Goal: Task Accomplishment & Management: Manage account settings

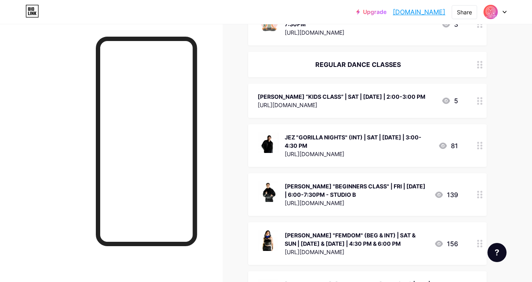
scroll to position [842, 0]
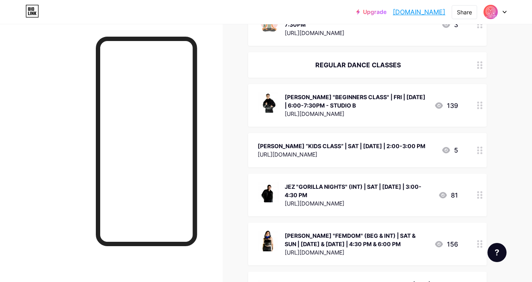
click at [374, 93] on div "[PERSON_NAME] "BEGINNERS CLASS" | FRI | [DATE] | 6:00-7:30PM - STUDIO B" at bounding box center [356, 101] width 143 height 17
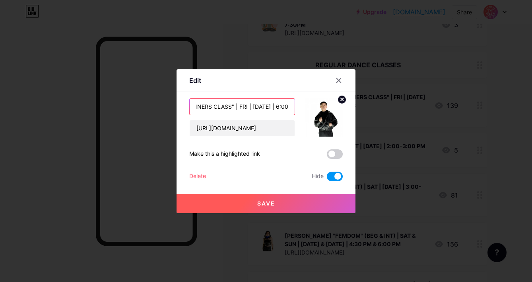
drag, startPoint x: 277, startPoint y: 108, endPoint x: 288, endPoint y: 108, distance: 11.5
click at [288, 108] on input "[PERSON_NAME] "BEGINNERS CLASS" | FRI | [DATE] | 6:00-7:30PM - STUDIO B" at bounding box center [242, 107] width 105 height 16
click at [235, 107] on input "[PERSON_NAME] "BEGINNERS CLASS" | FRI | [DATE] | 6:00-7:30PM - STUDIO B" at bounding box center [242, 107] width 105 height 16
drag, startPoint x: 237, startPoint y: 107, endPoint x: 221, endPoint y: 105, distance: 16.0
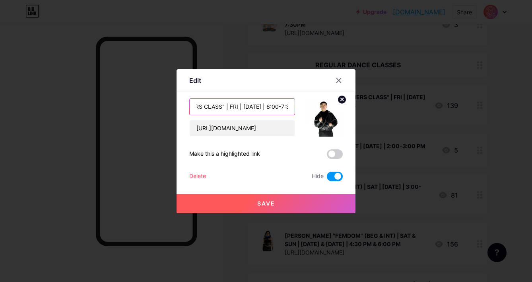
click at [221, 105] on input "[PERSON_NAME] "BEGINNERS CLASS" | FRI | [DATE] | 6:00-7:30PM - STUDIO B" at bounding box center [242, 107] width 105 height 16
type input "[PERSON_NAME] "BEGINNERS CLASS" | FRI | [DATE] | 6:00-7:30PM - STUDIO B"
click at [342, 176] on span at bounding box center [335, 176] width 16 height 10
click at [327, 178] on input "checkbox" at bounding box center [327, 178] width 0 height 0
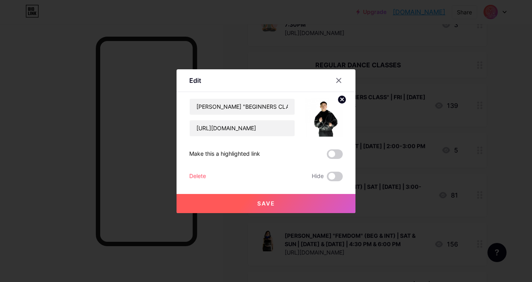
click at [310, 198] on button "Save" at bounding box center [266, 203] width 179 height 19
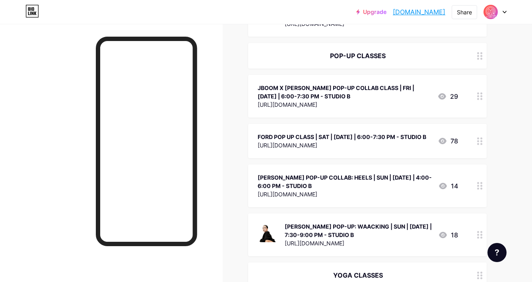
scroll to position [254, 0]
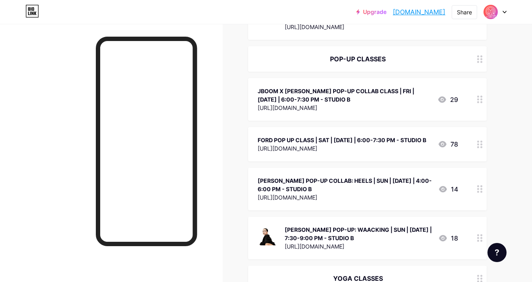
click at [477, 143] on icon at bounding box center [480, 144] width 6 height 8
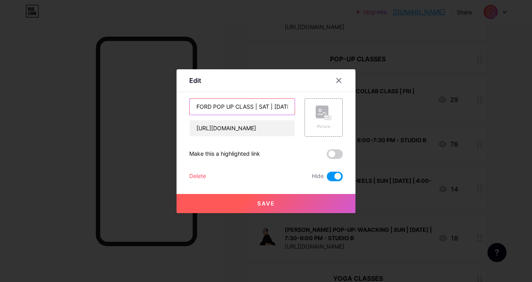
drag, startPoint x: 211, startPoint y: 105, endPoint x: 181, endPoint y: 101, distance: 30.1
click at [181, 101] on div "Edit Content YouTube Play YouTube video without leaving your page. ADD Vimeo Pl…" at bounding box center [266, 141] width 179 height 144
click at [231, 106] on input "DOODS POP UP CLASS | SAT | [DATE] | 6:00-7:30 PM - STUDIO B" at bounding box center [242, 107] width 105 height 16
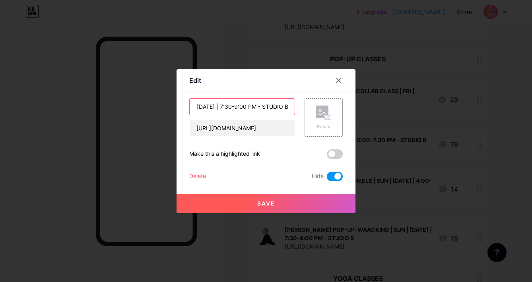
type input "DOODS POP UP CLASS | FRI | [DATE] | 7:30-9:00 PM - STUDIO B"
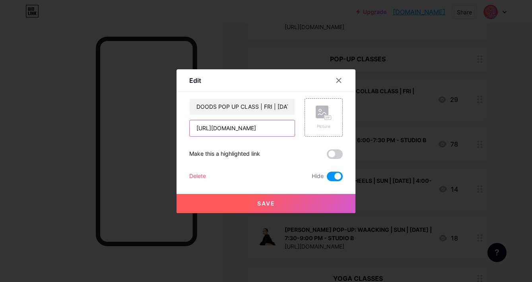
click at [235, 129] on input "[URL][DOMAIN_NAME]" at bounding box center [242, 128] width 105 height 16
paste input "MqGM8nyMDq4PCAAM"
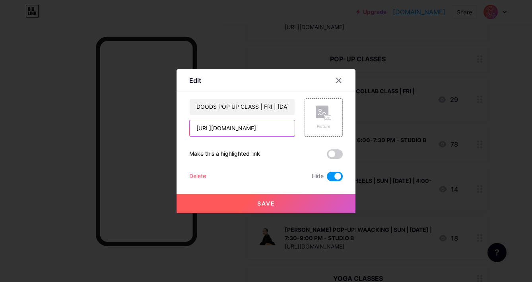
type input "[URL][DOMAIN_NAME]"
click at [332, 178] on span at bounding box center [335, 176] width 16 height 10
click at [327, 178] on input "checkbox" at bounding box center [327, 178] width 0 height 0
click at [312, 202] on button "Save" at bounding box center [266, 203] width 179 height 19
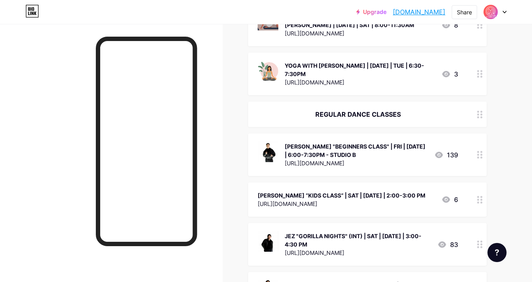
scroll to position [798, 0]
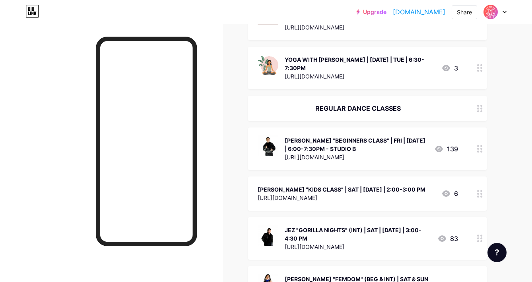
click at [475, 191] on div at bounding box center [480, 193] width 14 height 34
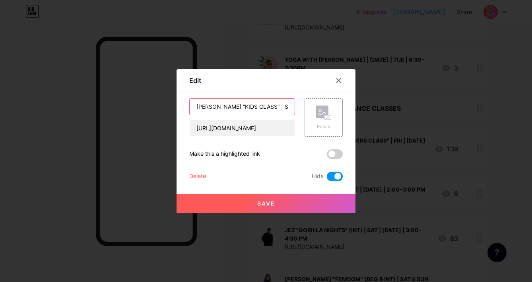
click at [286, 108] on input "[PERSON_NAME] “KIDS CLASS” | SAT | [DATE] | 2:00-3:00 PM" at bounding box center [242, 107] width 105 height 16
type input "[PERSON_NAME] “KIDS CLASS” | SAT | [DATE] | 2:00-3:00 PM"
click at [329, 175] on span at bounding box center [335, 176] width 16 height 10
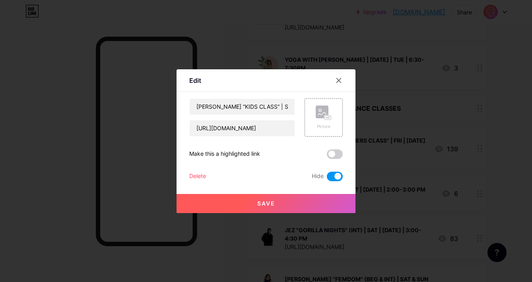
click at [327, 178] on input "checkbox" at bounding box center [327, 178] width 0 height 0
click at [295, 198] on button "Save" at bounding box center [266, 203] width 179 height 19
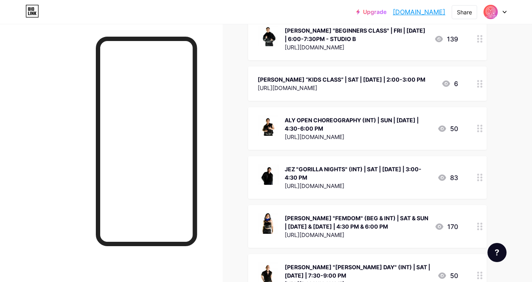
scroll to position [904, 0]
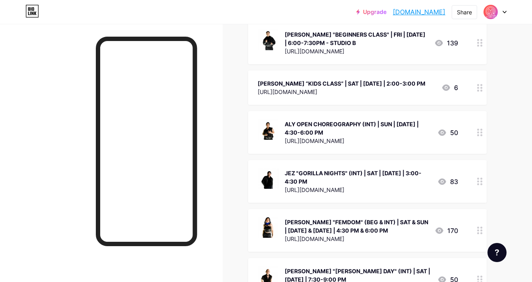
click at [371, 120] on div "ALY OPEN CHOREOGRAPHY (INT) | SUN | [DATE] | 4:30-6:00 PM" at bounding box center [358, 128] width 146 height 17
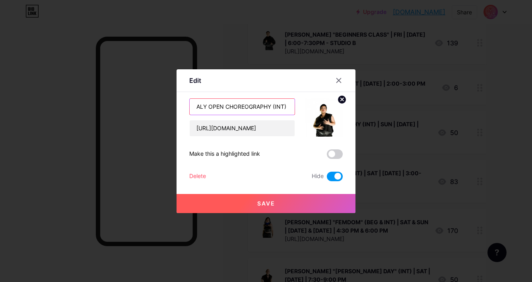
drag, startPoint x: 272, startPoint y: 106, endPoint x: 207, endPoint y: 108, distance: 64.9
click at [207, 108] on input "ALY OPEN CHOREOGRAPHY (INT) | SUN | [DATE] | 4:30-6:00 PM" at bounding box center [242, 107] width 105 height 16
click at [269, 107] on input "ALY "GYAL VYBS" (INT) | SUN | [DATE] | 4:30-6:00 PM" at bounding box center [242, 107] width 105 height 16
type input "ALY "GYAL VYBS" (INT) | SAT | [DATE] | 3:00-4:30 PM"
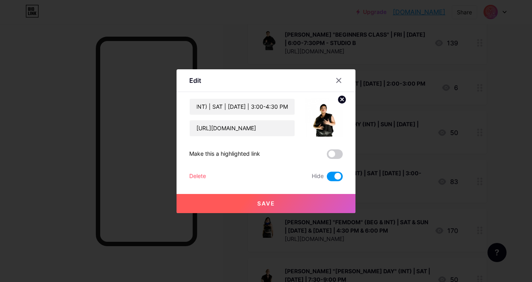
scroll to position [0, 0]
click at [331, 174] on span at bounding box center [335, 176] width 16 height 10
click at [327, 178] on input "checkbox" at bounding box center [327, 178] width 0 height 0
click at [306, 199] on button "Save" at bounding box center [266, 203] width 179 height 19
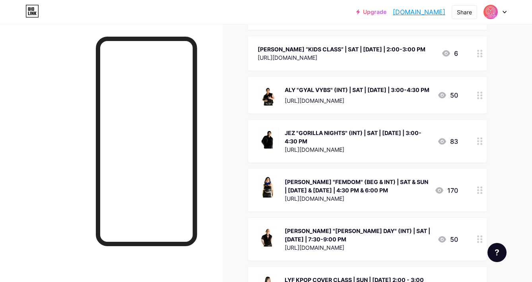
scroll to position [941, 0]
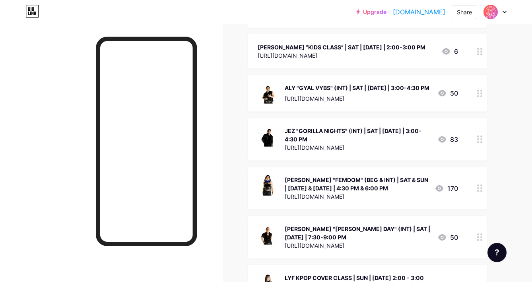
click at [484, 87] on div at bounding box center [480, 93] width 14 height 37
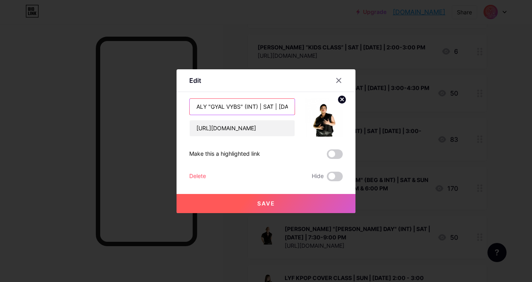
click at [241, 107] on input "ALY "GYAL VYBS" (INT) | SAT | [DATE] | 3:00-4:30 PM" at bounding box center [242, 107] width 105 height 16
type input "ALY "GYAL VYBZ" (INT) | SAT | [DATE] | 3:00-4:30 PM"
click at [223, 199] on button "Save" at bounding box center [266, 203] width 179 height 19
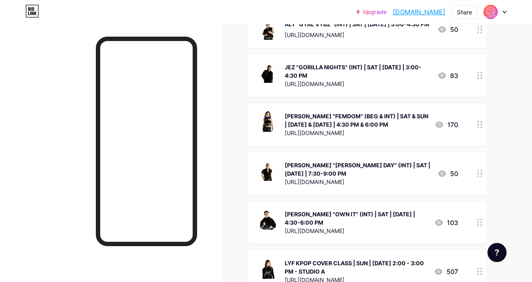
scroll to position [997, 0]
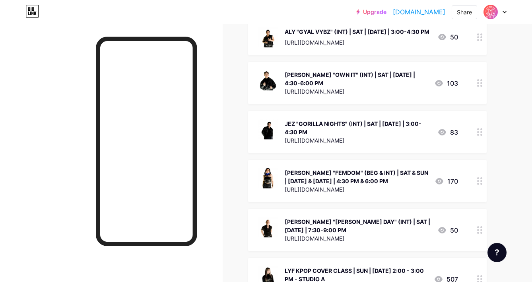
click at [377, 72] on div "[PERSON_NAME] "OWN IT" (INT) | SAT | [DATE] | 4:30-6:00 PM" at bounding box center [356, 78] width 143 height 17
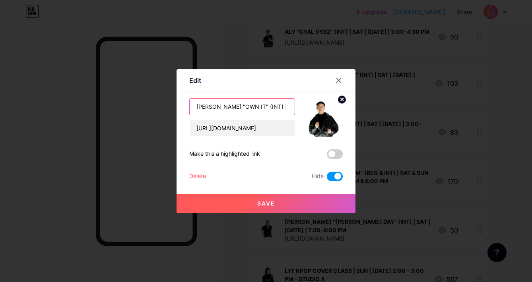
click at [275, 106] on input "[PERSON_NAME] "OWN IT" (INT) | SAT | [DATE] | 4:30-6:00 PM" at bounding box center [242, 107] width 105 height 16
type input "[PERSON_NAME] "OWN IT" (INT) | SAT | [DATE] | 4:30-6:00 PM"
click at [336, 174] on span at bounding box center [335, 176] width 16 height 10
click at [327, 178] on input "checkbox" at bounding box center [327, 178] width 0 height 0
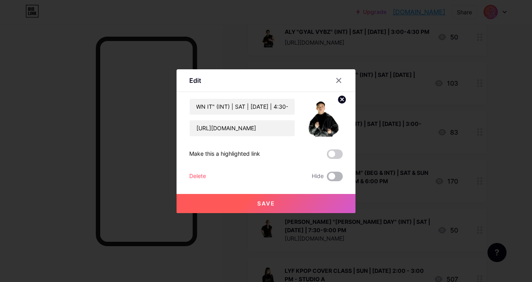
scroll to position [0, 0]
click at [301, 204] on button "Save" at bounding box center [266, 203] width 179 height 19
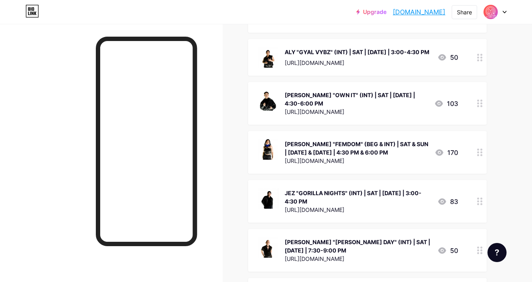
scroll to position [950, 0]
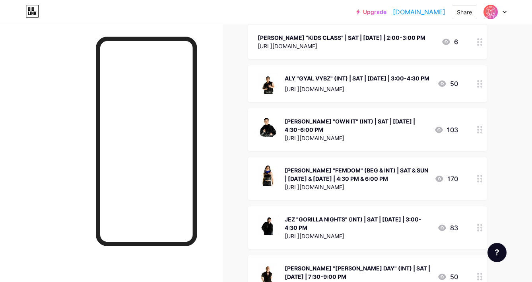
click at [380, 175] on div "[PERSON_NAME] "FEMDOM" (BEG & INT) | SAT & SUN | [DATE] & [DATE] | 4:30 PM & 6:…" at bounding box center [357, 174] width 144 height 17
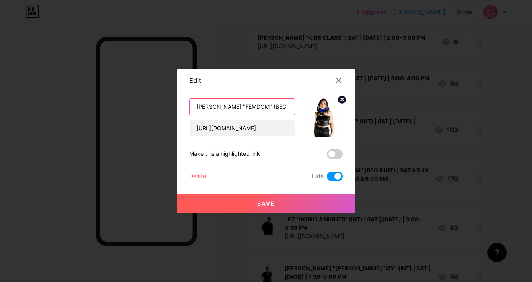
click at [275, 108] on input "[PERSON_NAME] "FEMDOM" (BEG & INT) | SAT & SUN | [DATE] & [DATE] | 4:30 PM & 6:…" at bounding box center [242, 107] width 105 height 16
click at [273, 106] on input "[PERSON_NAME] "FEMDOM" (BEG) | SAT & SUN | [DATE] & [DATE] | 4:30 PM & 6:00 PM" at bounding box center [242, 107] width 105 height 16
drag, startPoint x: 246, startPoint y: 106, endPoint x: 229, endPoint y: 105, distance: 16.7
click at [229, 105] on input "[PERSON_NAME] "FEMDOM" (BEG) | SAT & SUN | [DATE] & [DATE] | 4:30 PM & 6:00 PM" at bounding box center [242, 107] width 105 height 16
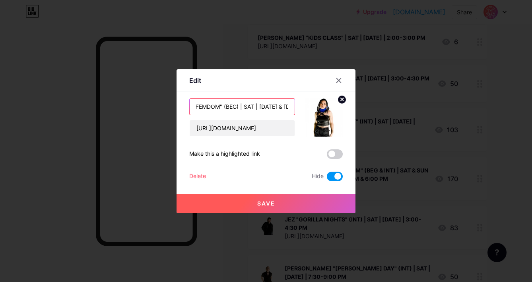
drag, startPoint x: 261, startPoint y: 106, endPoint x: 248, endPoint y: 106, distance: 13.5
click at [248, 106] on input "[PERSON_NAME] "FEMDOM" (BEG) | SAT | [DATE] & [DATE] | 4:30 PM & 6:00 PM" at bounding box center [242, 107] width 105 height 16
drag, startPoint x: 266, startPoint y: 106, endPoint x: 238, endPoint y: 107, distance: 28.3
click at [238, 107] on input "[PERSON_NAME] "FEMDOM" (BEG) | SAT | [DATE] 4:30 PM & 6:00 PM" at bounding box center [242, 107] width 105 height 16
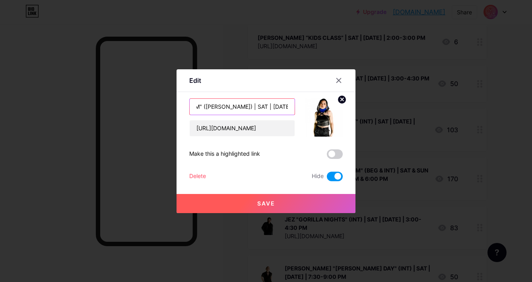
scroll to position [0, 41]
type input "[PERSON_NAME] "FEMDOM" ([PERSON_NAME]) | SAT | [DATE] 6:00 PM"
click at [332, 173] on span at bounding box center [335, 176] width 16 height 10
click at [327, 178] on input "checkbox" at bounding box center [327, 178] width 0 height 0
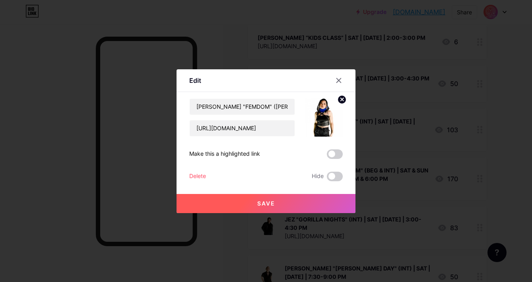
click at [302, 199] on button "Save" at bounding box center [266, 203] width 179 height 19
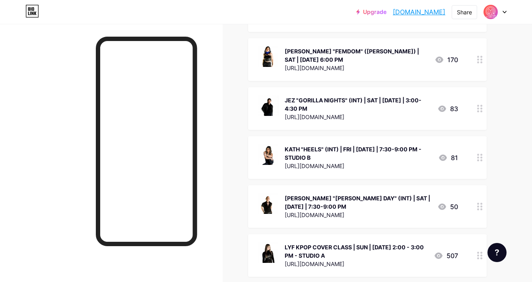
scroll to position [1052, 0]
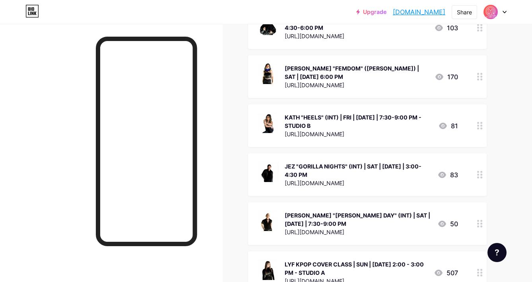
click at [364, 114] on div "KATH "HEELS" (INT) | FRI | [DATE] | 7:30-9:00 PM - STUDIO B" at bounding box center [358, 121] width 147 height 17
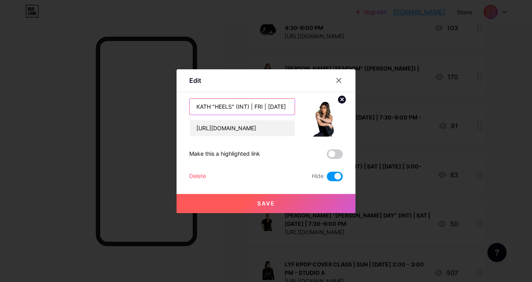
drag, startPoint x: 247, startPoint y: 107, endPoint x: 238, endPoint y: 107, distance: 8.8
click at [238, 107] on input "KATH "HEELS" (INT) | FRI | [DATE] | 7:30-9:00 PM - STUDIO B" at bounding box center [242, 107] width 105 height 16
type input "KATH "HEELS" ([PERSON_NAME]) | SAT | [DATE] | 6:00-8:00 PM - STUDIO B"
click at [333, 172] on span at bounding box center [335, 176] width 16 height 10
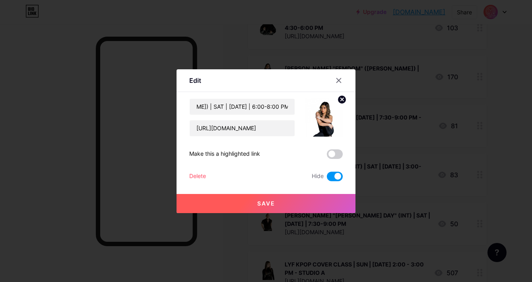
click at [327, 178] on input "checkbox" at bounding box center [327, 178] width 0 height 0
click at [303, 199] on button "Save" at bounding box center [266, 203] width 179 height 19
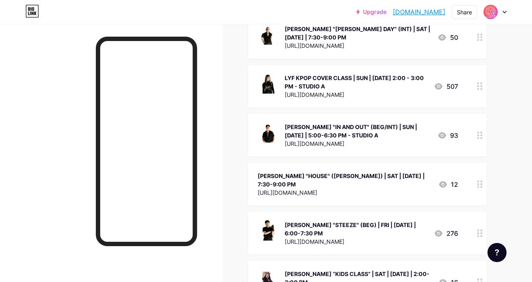
scroll to position [1244, 0]
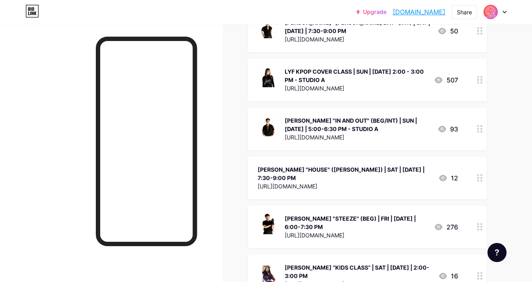
click at [310, 165] on div "[PERSON_NAME] "HOUSE" ([PERSON_NAME]) | SAT | [DATE] | 7:30-9:00 PM" at bounding box center [345, 173] width 174 height 17
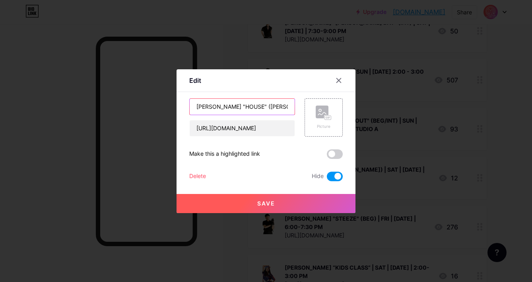
click at [252, 107] on input "[PERSON_NAME] "HOUSE" ([PERSON_NAME]) | SAT | [DATE] | 7:30-9:00 PM" at bounding box center [242, 107] width 105 height 16
type input "[PERSON_NAME] "HOUSE" (BEG/INT) | SAT | [DATE] | 7:30-9:00 PM"
click at [334, 175] on span at bounding box center [335, 176] width 16 height 10
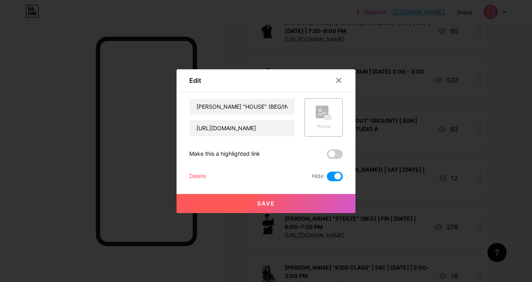
click at [327, 178] on input "checkbox" at bounding box center [327, 178] width 0 height 0
click at [299, 207] on button "Save" at bounding box center [266, 203] width 179 height 19
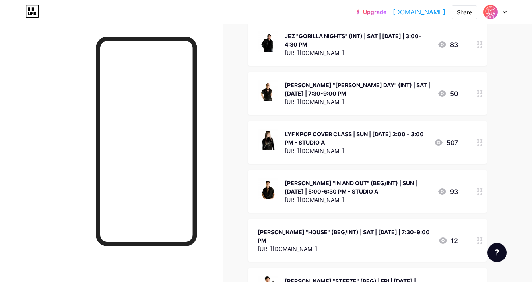
scroll to position [1183, 0]
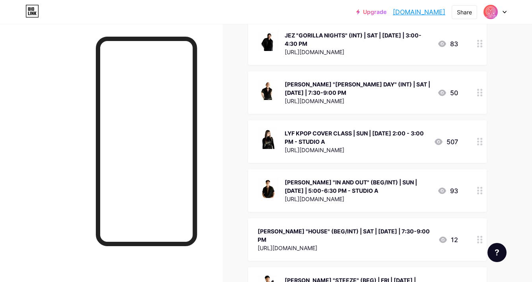
drag, startPoint x: 473, startPoint y: 221, endPoint x: 461, endPoint y: 61, distance: 160.4
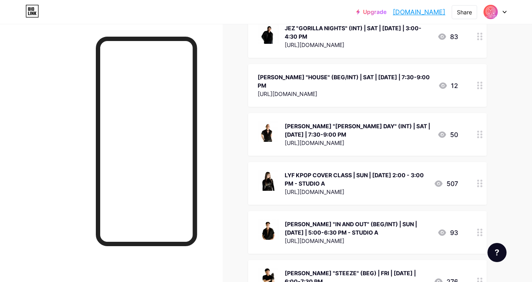
scroll to position [1192, 0]
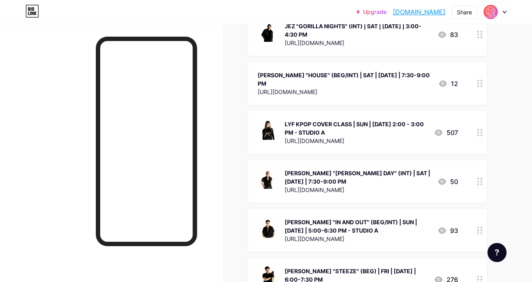
click at [357, 120] on div "LYF KPOP COVER CLASS | SUN | [DATE] 2:00 - 3:00 PM - STUDIO A" at bounding box center [356, 128] width 143 height 17
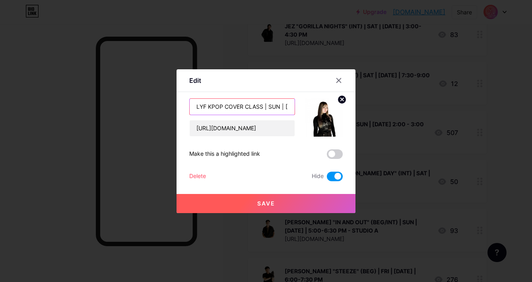
click at [282, 105] on input "LYF KPOP COVER CLASS | SUN | [DATE] 2:00 - 3:00 PM - STUDIO A" at bounding box center [242, 107] width 105 height 16
drag, startPoint x: 232, startPoint y: 105, endPoint x: 362, endPoint y: 120, distance: 131.7
click at [362, 120] on div "Edit Content YouTube Play YouTube video without leaving your page. ADD Vimeo Pl…" at bounding box center [266, 141] width 532 height 282
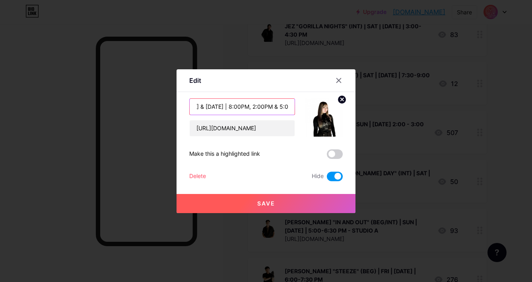
type input "LYF KPOP COVER CLASS | SAT & SUN | [DATE] & [DATE] | 8:00PM, 2:00PM & 5:00PM"
click at [335, 175] on span at bounding box center [335, 176] width 16 height 10
click at [327, 178] on input "checkbox" at bounding box center [327, 178] width 0 height 0
click at [298, 201] on button "Save" at bounding box center [266, 203] width 179 height 19
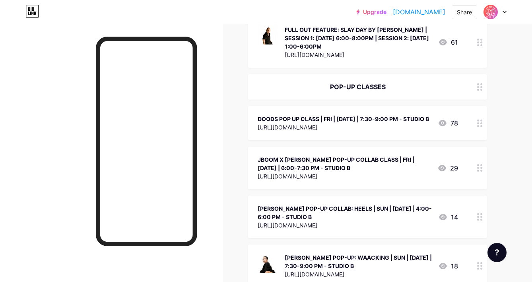
scroll to position [230, 0]
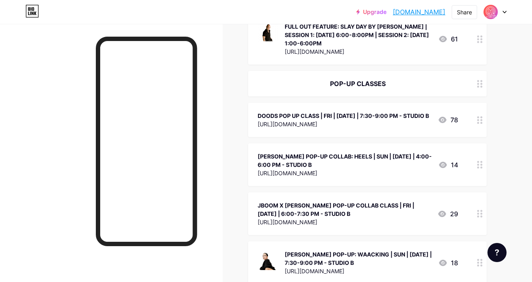
click at [333, 167] on div "[PERSON_NAME] POP-UP COLLAB: HEELS | SUN | [DATE] | 4:00-6:00 PM - STUDIO B" at bounding box center [345, 160] width 174 height 17
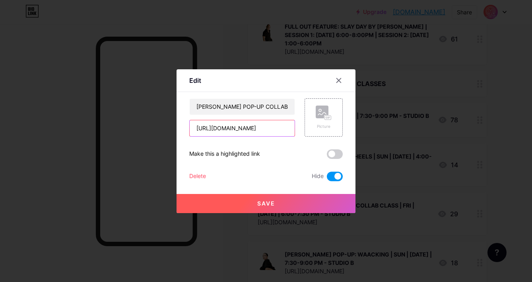
click at [247, 133] on input "[URL][DOMAIN_NAME]" at bounding box center [242, 128] width 105 height 16
paste input "[URL][DOMAIN_NAME]"
type input "[URL][DOMAIN_NAME]"
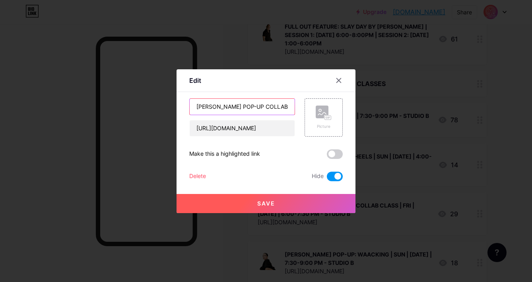
scroll to position [0, 0]
click at [237, 105] on input "[PERSON_NAME] POP-UP COLLAB: HEELS | SUN | [DATE] | 4:00-6:00 PM - STUDIO B" at bounding box center [242, 107] width 105 height 16
drag, startPoint x: 239, startPoint y: 105, endPoint x: 159, endPoint y: 99, distance: 80.3
click at [159, 99] on div "Edit Content YouTube Play YouTube video without leaving your page. ADD Vimeo Pl…" at bounding box center [266, 141] width 532 height 282
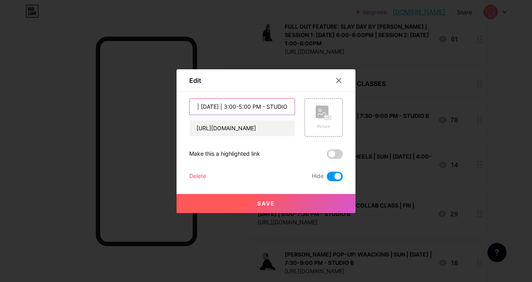
type input "[PERSON_NAME] POP-UP COLLAB: HEELS | SUN | [DATE] | 3:00-5:00 PM - STUDIO B"
click at [256, 201] on button "Save" at bounding box center [266, 203] width 179 height 19
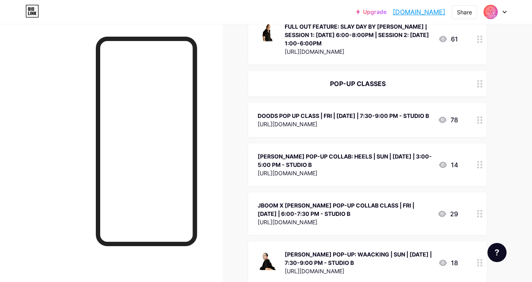
click at [479, 166] on circle at bounding box center [478, 165] width 2 height 2
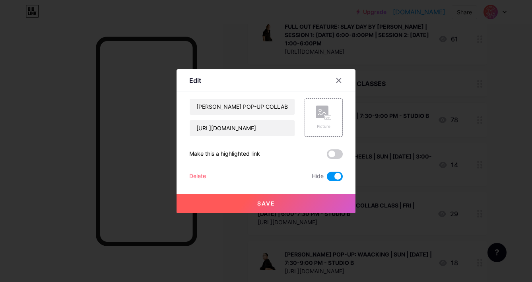
click at [333, 177] on span at bounding box center [335, 176] width 16 height 10
click at [327, 178] on input "checkbox" at bounding box center [327, 178] width 0 height 0
click at [301, 201] on button "Save" at bounding box center [266, 203] width 179 height 19
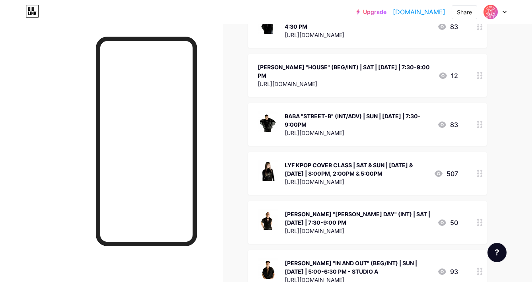
scroll to position [1200, 0]
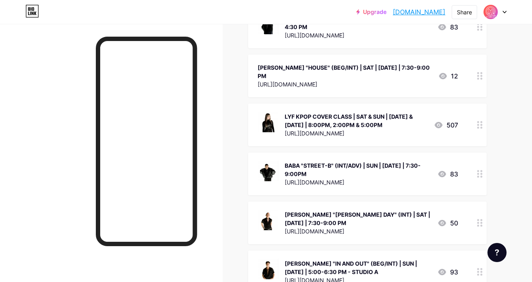
click at [335, 161] on div "BABA "STREET-B" (INT/ADV) | SUN | [DATE] | 7:30-9:00PM" at bounding box center [358, 169] width 146 height 17
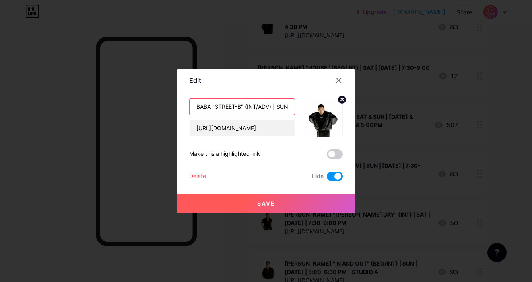
click at [245, 103] on input "BABA "STREET-B" (INT/ADV) | SUN | [DATE] | 7:30-9:00PM" at bounding box center [242, 107] width 105 height 16
click at [269, 105] on input "BABA "STREET-B" (INT/ADV) | SUN | [DATE] | 7:30-9:00PM" at bounding box center [242, 107] width 105 height 16
drag, startPoint x: 263, startPoint y: 106, endPoint x: 246, endPoint y: 106, distance: 17.1
click at [246, 106] on input "BABA "STREET-B" (INT/ADV) | SUN | [DATE] | 7:30-9:00PM" at bounding box center [242, 107] width 105 height 16
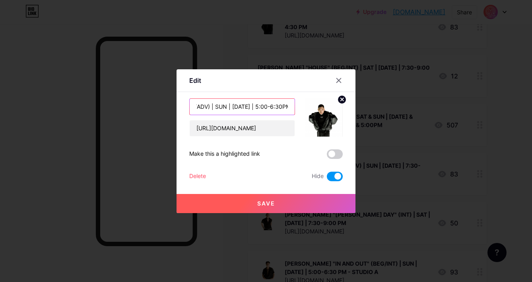
scroll to position [0, 65]
type input "BABA "STREET-B" (INT/ADV) | SUN | [DATE] | 5:00-6:30PM"
click at [329, 175] on span at bounding box center [335, 176] width 16 height 10
click at [327, 178] on input "checkbox" at bounding box center [327, 178] width 0 height 0
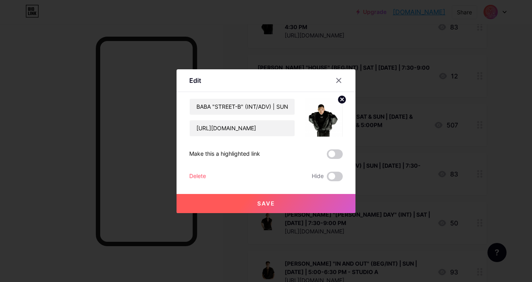
click at [264, 202] on span "Save" at bounding box center [266, 203] width 18 height 7
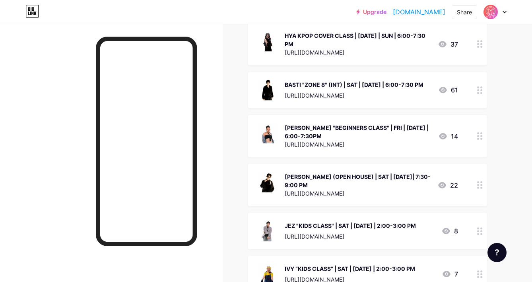
scroll to position [1583, 0]
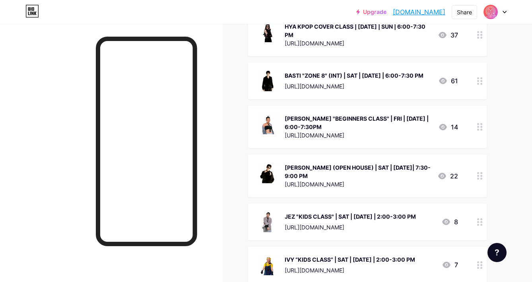
drag, startPoint x: 473, startPoint y: 150, endPoint x: 472, endPoint y: 57, distance: 93.5
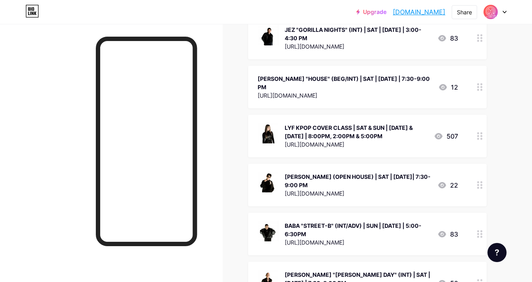
scroll to position [1187, 0]
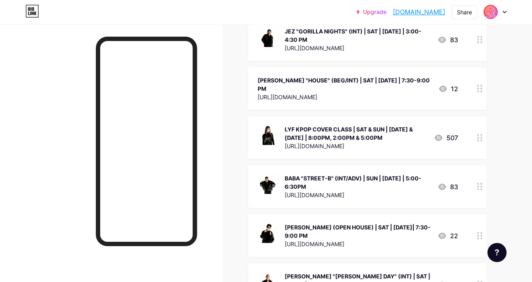
click at [356, 223] on div "[PERSON_NAME] (OPEN HOUSE) | SAT | [DATE]| 7:30-9:00 PM" at bounding box center [358, 231] width 146 height 17
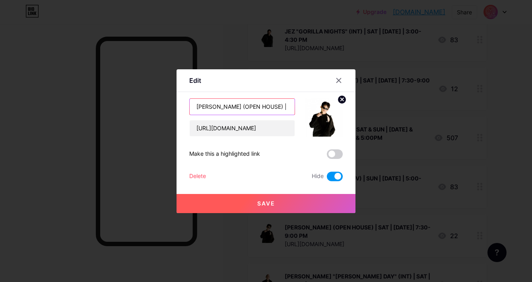
drag, startPoint x: 259, startPoint y: 107, endPoint x: 219, endPoint y: 107, distance: 39.8
click at [219, 107] on input "[PERSON_NAME] (OPEN HOUSE) | SAT | [DATE]| 7:30-9:00 PM" at bounding box center [242, 107] width 105 height 16
type input "[PERSON_NAME] "KEEP IT SCHMOODTH" (INT/ADV) | SUN | [DATE] | 7:00-8:30 PM"
click at [335, 173] on span at bounding box center [335, 176] width 16 height 10
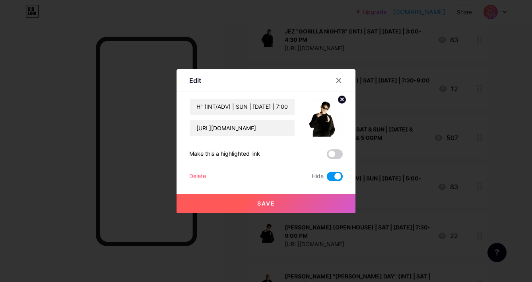
click at [327, 178] on input "checkbox" at bounding box center [327, 178] width 0 height 0
drag, startPoint x: 277, startPoint y: 204, endPoint x: 296, endPoint y: 157, distance: 51.4
click at [296, 156] on div "[PERSON_NAME] "KEEP IT SCHMOODTH" (INT/ADV) | SUN | [DATE] | 7:00-8:30 PM [URL]…" at bounding box center [266, 139] width 154 height 83
click at [243, 133] on input "[URL][DOMAIN_NAME]" at bounding box center [242, 128] width 105 height 16
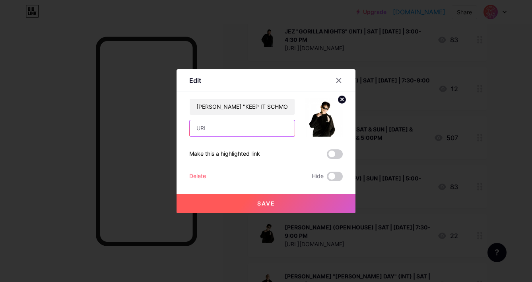
paste input "[URL][DOMAIN_NAME]"
type input "[URL][DOMAIN_NAME]"
click at [295, 202] on button "Save" at bounding box center [266, 203] width 179 height 19
